Goal: Participate in discussion: Participate in discussion

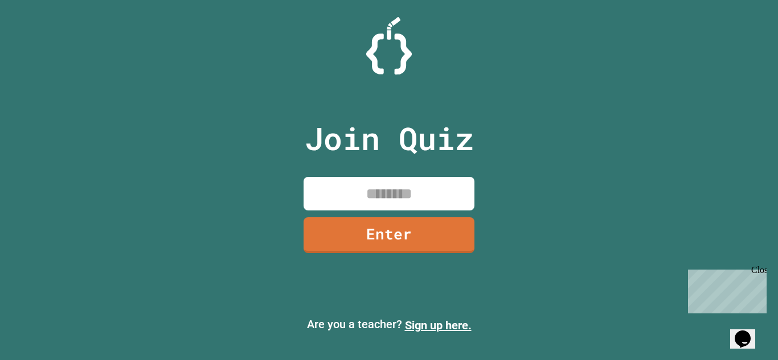
click at [431, 208] on input at bounding box center [388, 194] width 171 height 34
type input "********"
click at [450, 239] on link "Enter" at bounding box center [389, 234] width 166 height 38
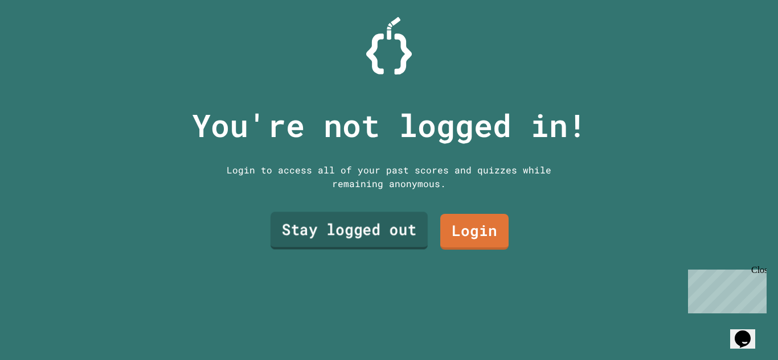
click at [411, 236] on link "Stay logged out" at bounding box center [348, 231] width 157 height 38
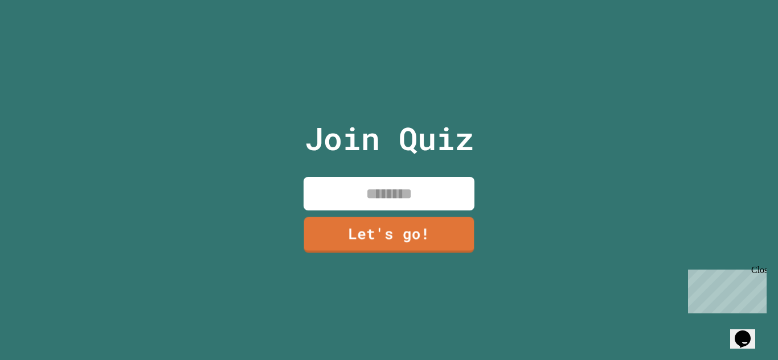
click at [413, 200] on input at bounding box center [388, 194] width 171 height 34
type input "*******"
click at [439, 235] on link "Let's go!" at bounding box center [389, 234] width 162 height 38
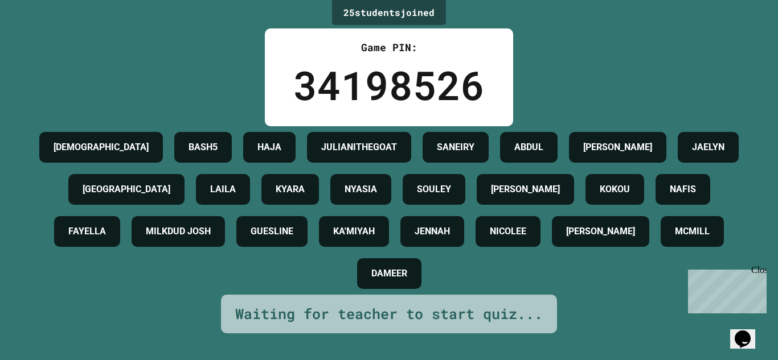
click at [439, 235] on div "JAHVAUNI BASH5 [PERSON_NAME] SANEIRY [PERSON_NAME] LAILA KYARA [PERSON_NAME] [P…" at bounding box center [388, 210] width 721 height 169
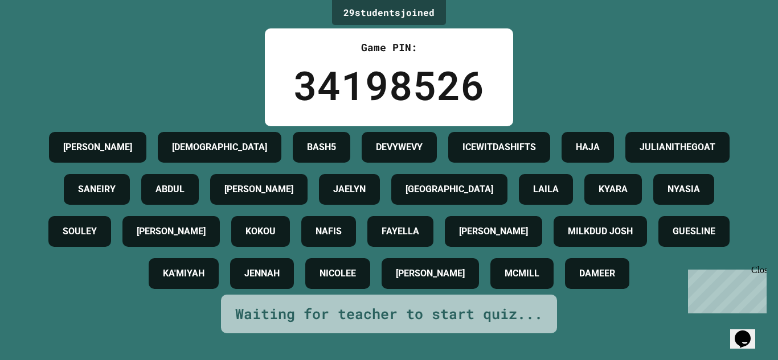
click at [738, 59] on div "29 student s joined Game PIN: 34198526 [PERSON_NAME] JAHVAUNI BASH5 DEVYWEVY [P…" at bounding box center [389, 180] width 778 height 360
click at [762, 273] on div "Close" at bounding box center [758, 272] width 14 height 14
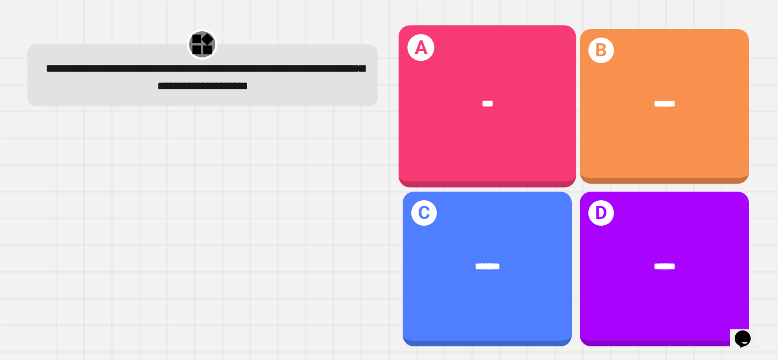
click at [430, 93] on div "***" at bounding box center [487, 103] width 178 height 54
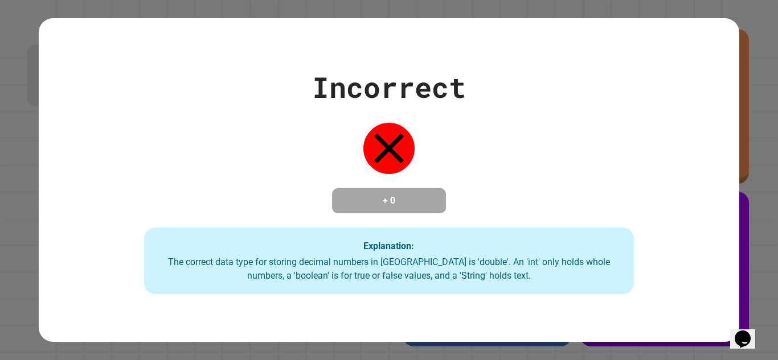
click at [448, 177] on div "Incorrect + 0 Explanation: The correct data type for storing decimal numbers in…" at bounding box center [389, 180] width 700 height 229
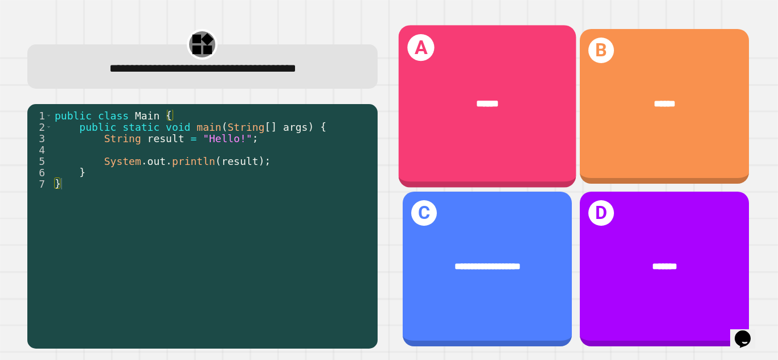
click at [426, 109] on div "******" at bounding box center [487, 103] width 138 height 15
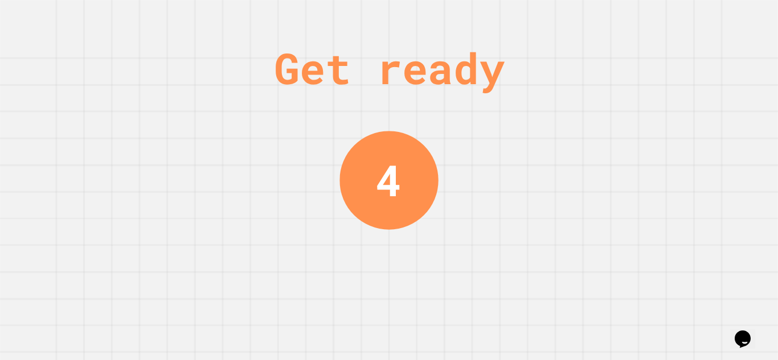
click at [422, 139] on div "Get ready 4" at bounding box center [388, 180] width 85 height 360
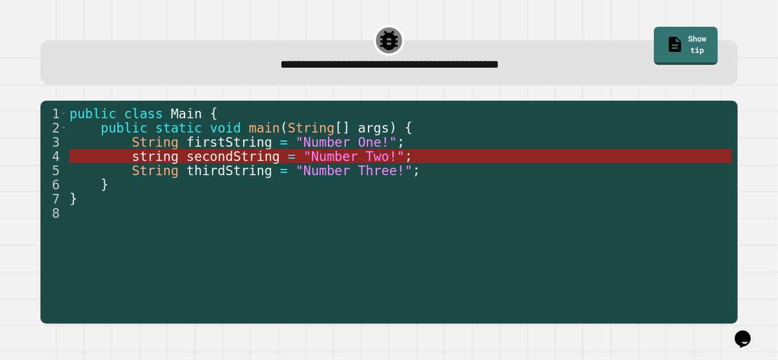
click at [396, 153] on span ""Number Two!"" at bounding box center [353, 156] width 101 height 15
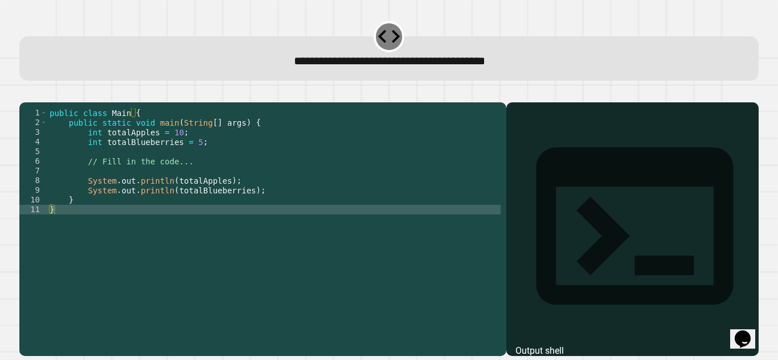
click at [526, 172] on div at bounding box center [632, 245] width 241 height 221
click at [141, 180] on div "public class Main { public static void main ( String [ ] args ) { int totalAppl…" at bounding box center [273, 224] width 453 height 232
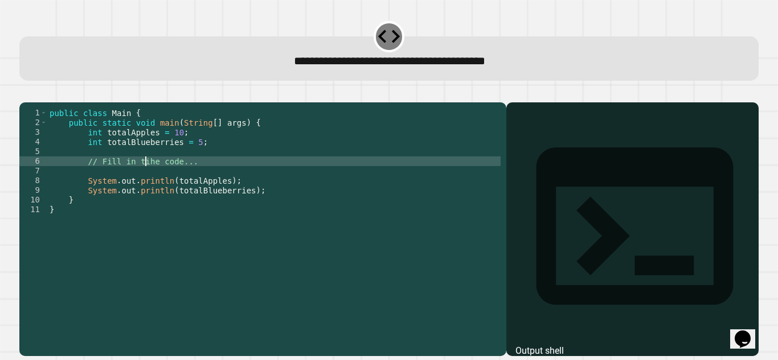
scroll to position [0, 13]
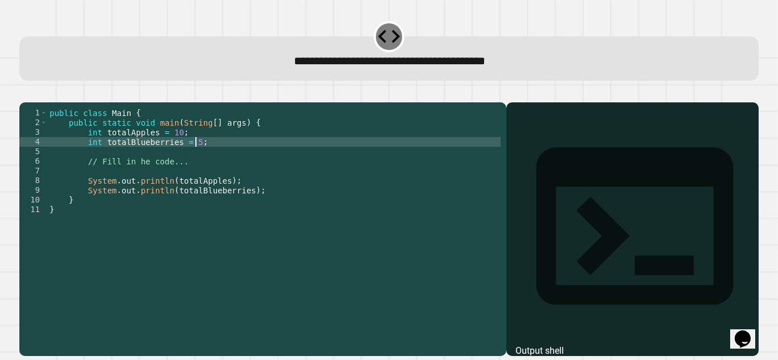
click at [194, 158] on div "public class Main { public static void main ( String [ ] args ) { int totalAppl…" at bounding box center [273, 224] width 453 height 232
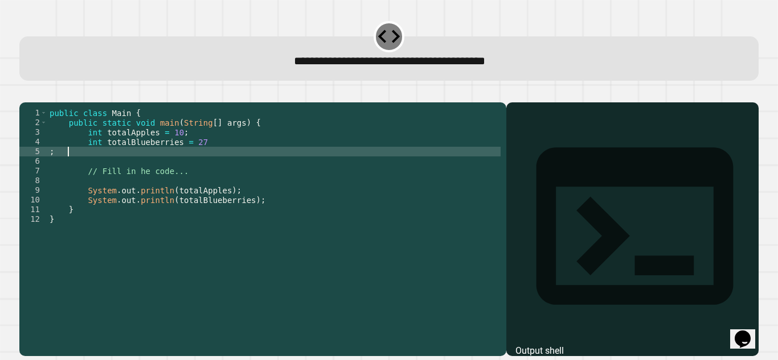
scroll to position [0, 2]
click at [459, 149] on div "public class Main { public static void main ( String [ ] args ) { int totalAppl…" at bounding box center [273, 224] width 453 height 232
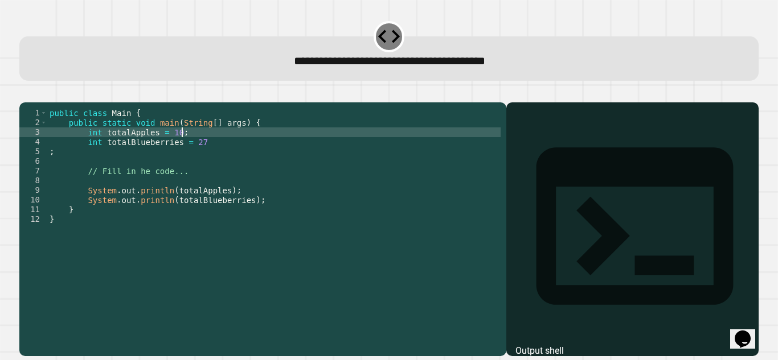
click at [284, 162] on div "public class Main { public static void main ( String [ ] args ) { int totalAppl…" at bounding box center [273, 224] width 453 height 232
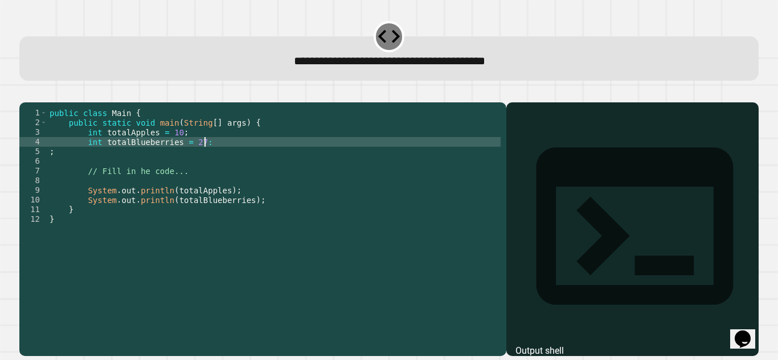
scroll to position [0, 19]
click at [92, 169] on div "public class Main { public static void main ( String [ ] args ) { int totalAppl…" at bounding box center [273, 224] width 453 height 232
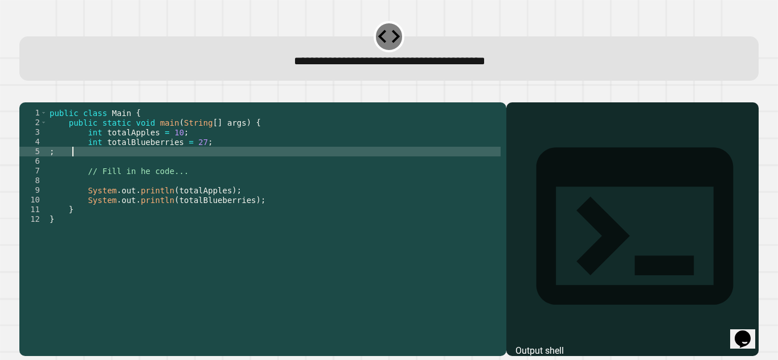
type textarea "*"
click at [25, 93] on icon "button" at bounding box center [25, 93] width 0 height 0
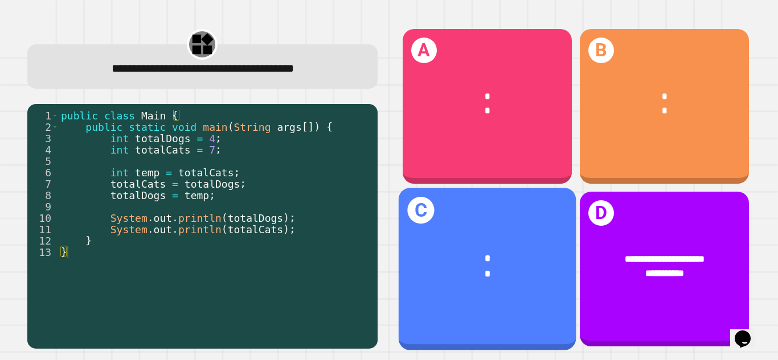
click at [477, 227] on div "C * *" at bounding box center [487, 269] width 178 height 163
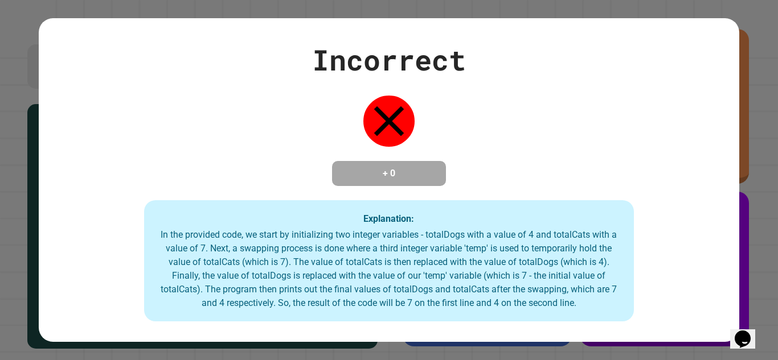
click at [445, 108] on div "Incorrect + 0 Explanation: In the provided code, we start by initializing two i…" at bounding box center [389, 181] width 700 height 284
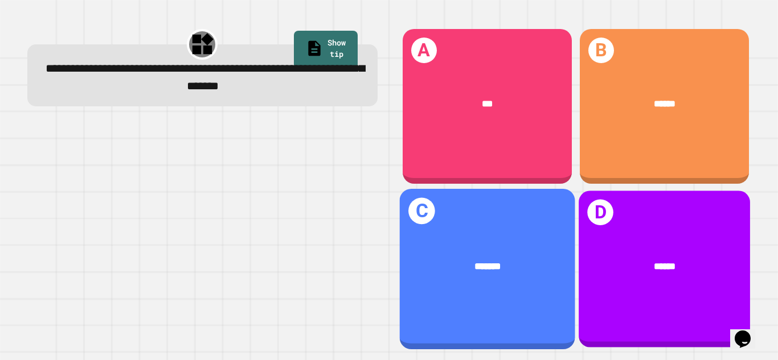
click at [523, 260] on div "*******" at bounding box center [487, 266] width 136 height 15
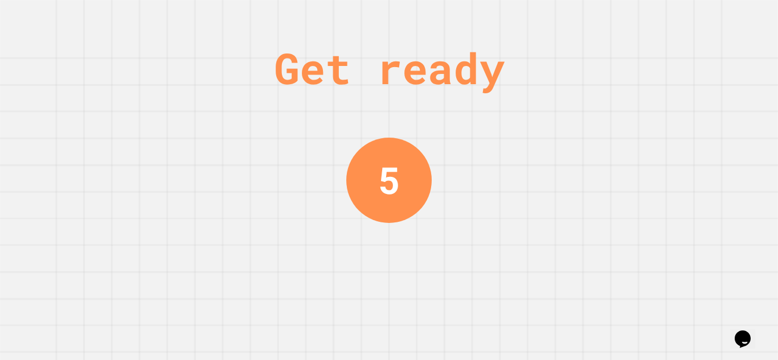
scroll to position [0, 0]
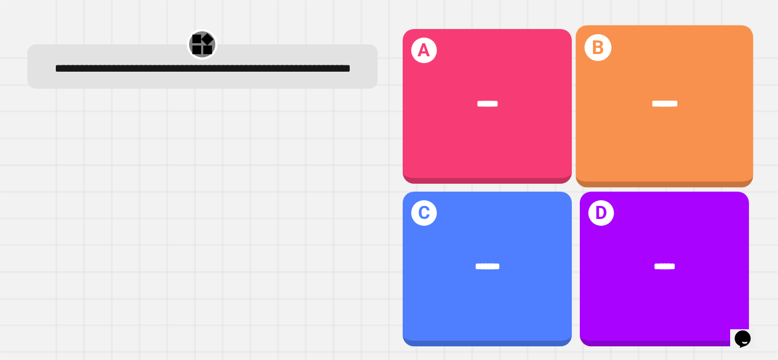
click at [671, 125] on div "*******" at bounding box center [664, 103] width 178 height 54
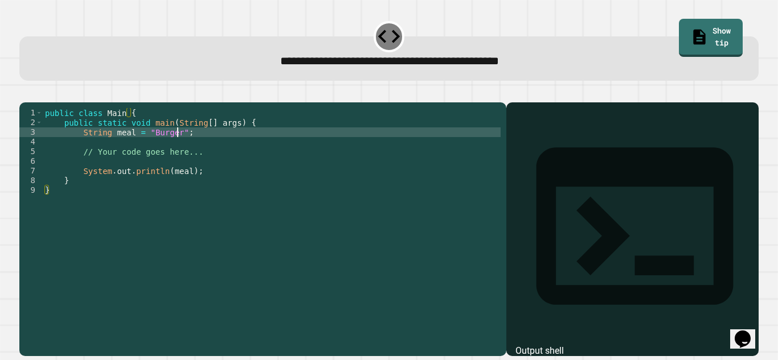
click at [178, 146] on div "public class Main { public static void main ( String [ ] args ) { String meal =…" at bounding box center [272, 224] width 458 height 232
type textarea "**********"
click at [25, 93] on icon "button" at bounding box center [25, 93] width 0 height 0
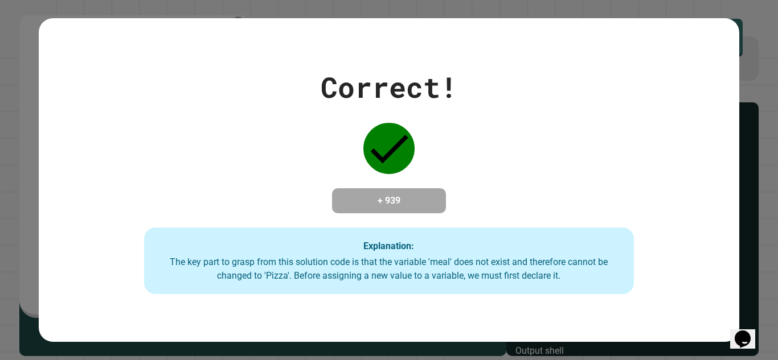
click at [283, 123] on div "Correct! + 939 Explanation: The key part to grasp from this solution code is th…" at bounding box center [389, 180] width 700 height 229
click at [137, 147] on div "Correct! + 939 Explanation: The key part to grasp from this solution code is th…" at bounding box center [389, 180] width 700 height 229
